Goal: Task Accomplishment & Management: Complete application form

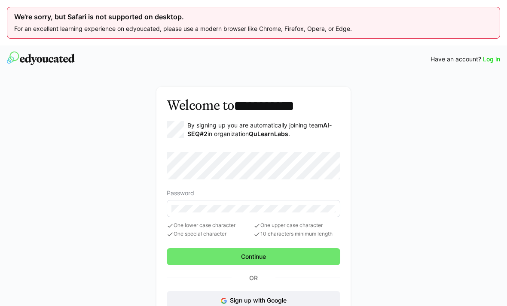
scroll to position [46, 0]
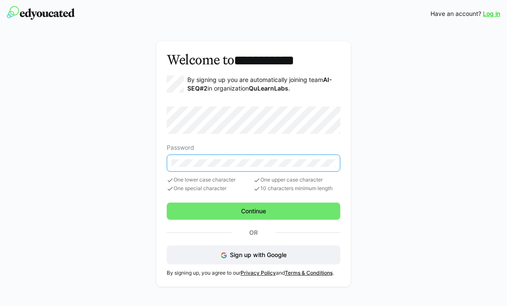
click at [312, 156] on eds-input at bounding box center [254, 163] width 174 height 17
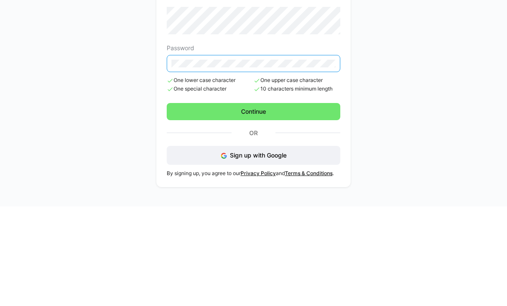
click at [318, 203] on span "Continue" at bounding box center [254, 211] width 174 height 17
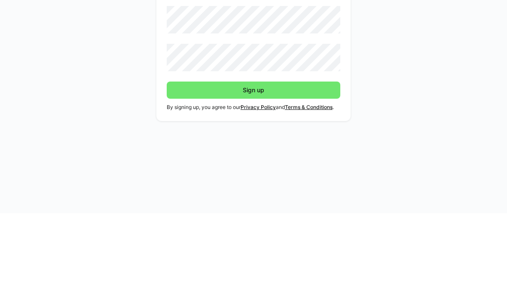
click at [329, 174] on span "Sign up" at bounding box center [254, 182] width 174 height 17
